Goal: Find contact information: Find contact information

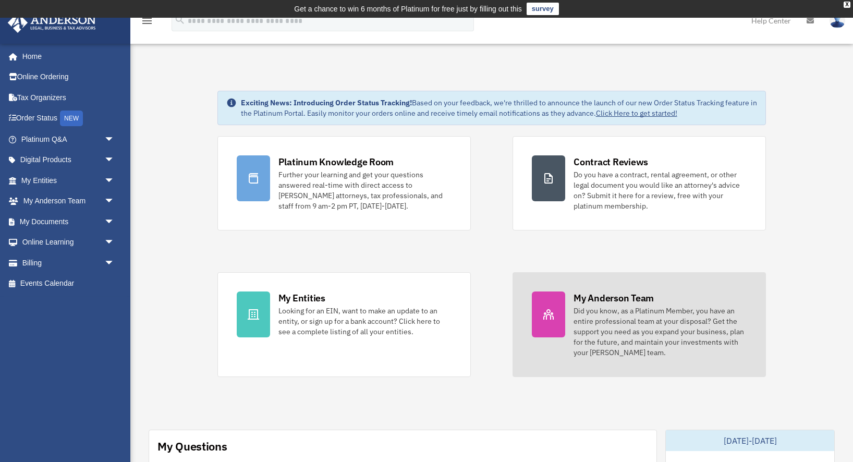
click at [656, 326] on div "Did you know, as a Platinum Member, you have an entire professional team at you…" at bounding box center [660, 332] width 173 height 52
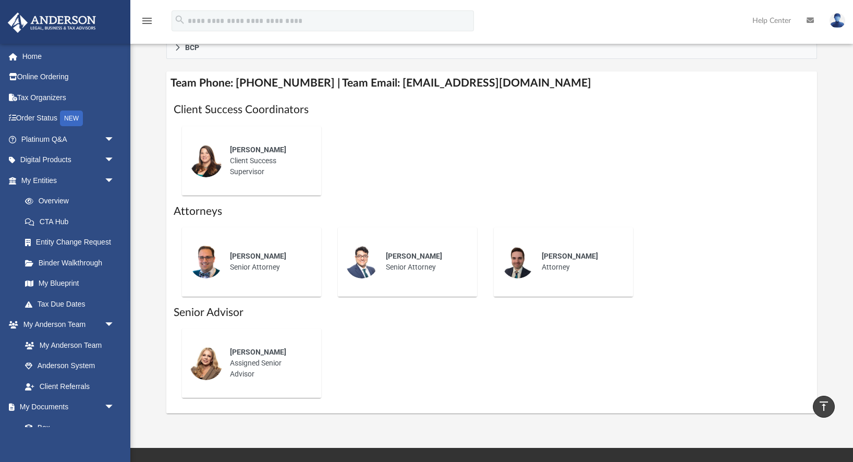
scroll to position [402, 0]
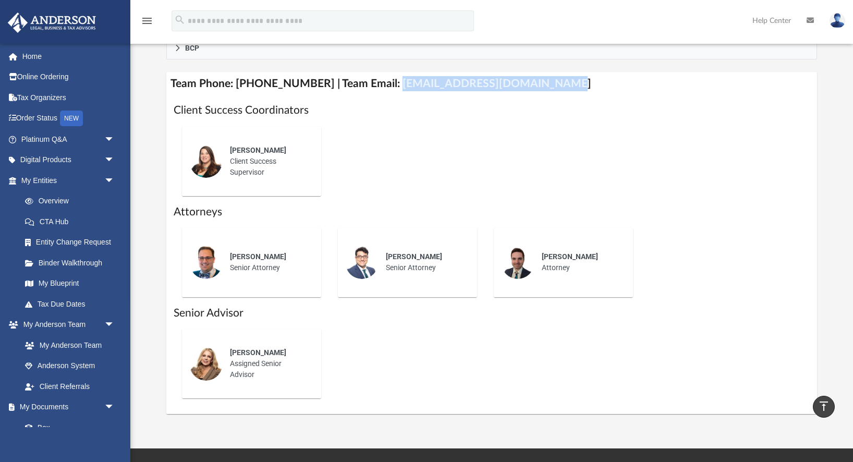
drag, startPoint x: 384, startPoint y: 81, endPoint x: 536, endPoint y: 79, distance: 152.3
click at [536, 79] on h4 "Team Phone: [PHONE_NUMBER] | Team Email: [EMAIL_ADDRESS][DOMAIN_NAME]" at bounding box center [491, 83] width 650 height 23
copy h4 "[EMAIL_ADDRESS][DOMAIN_NAME]"
